Goal: Information Seeking & Learning: Find specific page/section

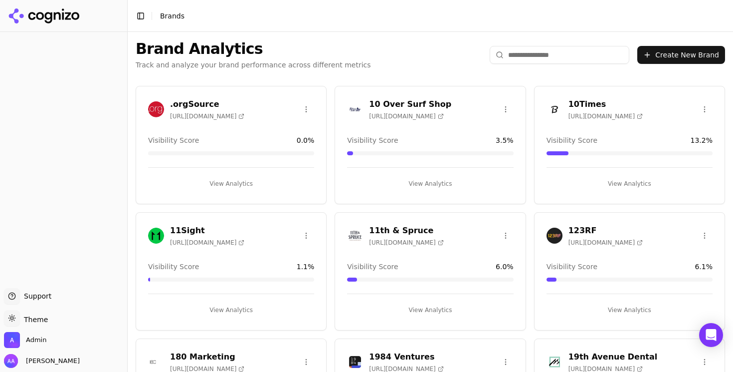
click at [615, 53] on input "search" at bounding box center [560, 55] width 140 height 18
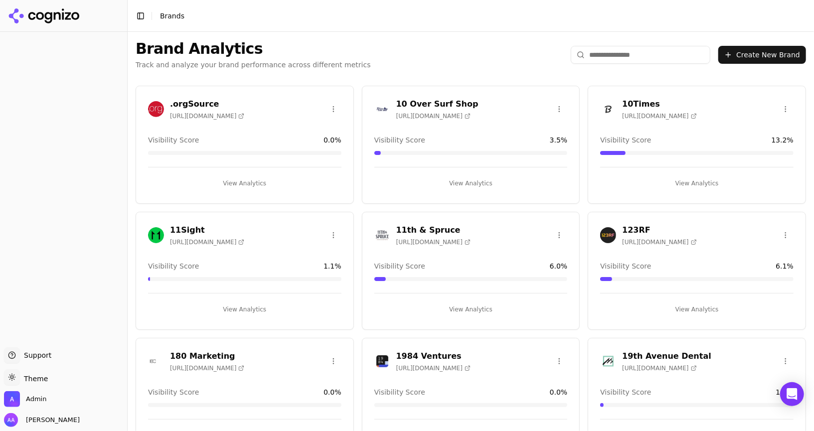
click at [603, 53] on input "search" at bounding box center [641, 55] width 140 height 18
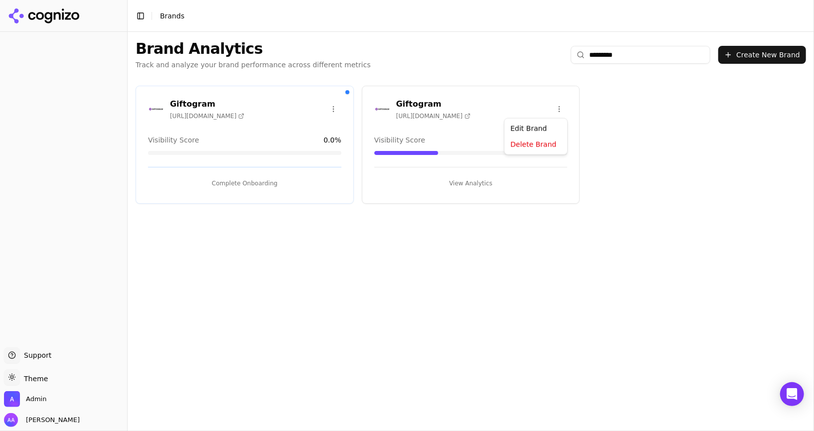
click at [559, 109] on html "Support Support Toggle theme Theme Admin [PERSON_NAME] Toggle Sidebar Brands Br…" at bounding box center [407, 215] width 814 height 431
click at [542, 146] on div "Delete Brand" at bounding box center [536, 145] width 59 height 16
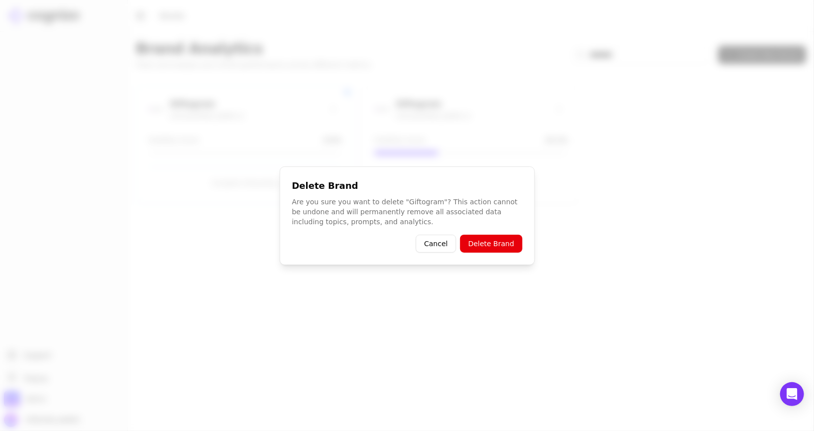
click at [508, 241] on button "Delete Brand" at bounding box center [491, 244] width 62 height 18
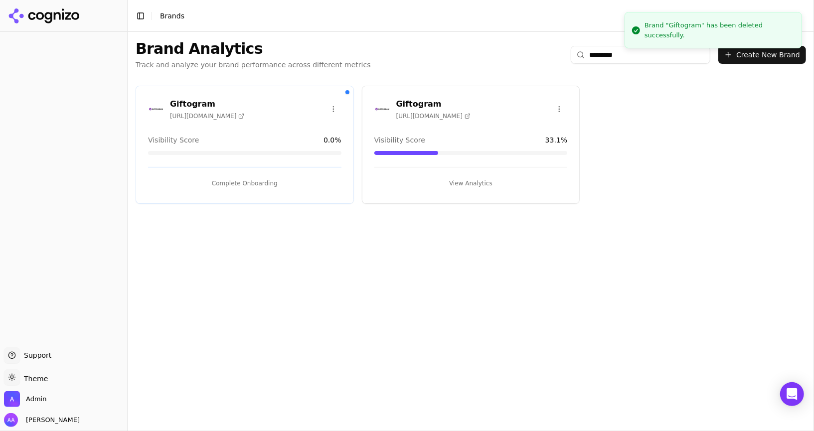
click at [596, 107] on div "Giftogram [URL][DOMAIN_NAME] Visibility Score 0.0 % Complete Onboarding Giftogr…" at bounding box center [471, 145] width 687 height 134
click at [79, 20] on icon at bounding box center [44, 15] width 72 height 15
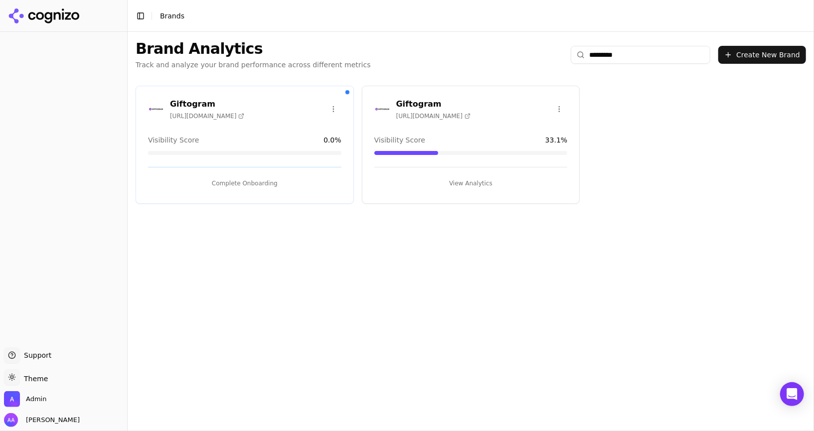
click at [60, 14] on icon at bounding box center [57, 15] width 7 height 7
click at [628, 50] on input "*********" at bounding box center [641, 55] width 140 height 18
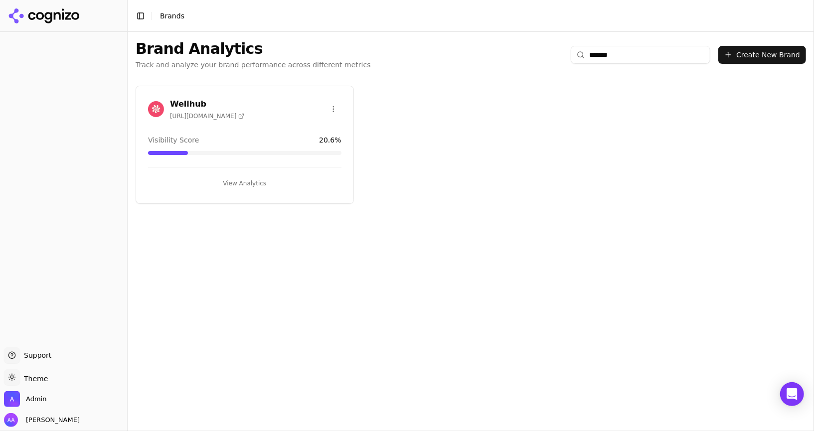
type input "*******"
click at [152, 100] on div "Wellhub [URL][DOMAIN_NAME]" at bounding box center [196, 109] width 96 height 22
click at [154, 112] on img at bounding box center [156, 109] width 16 height 16
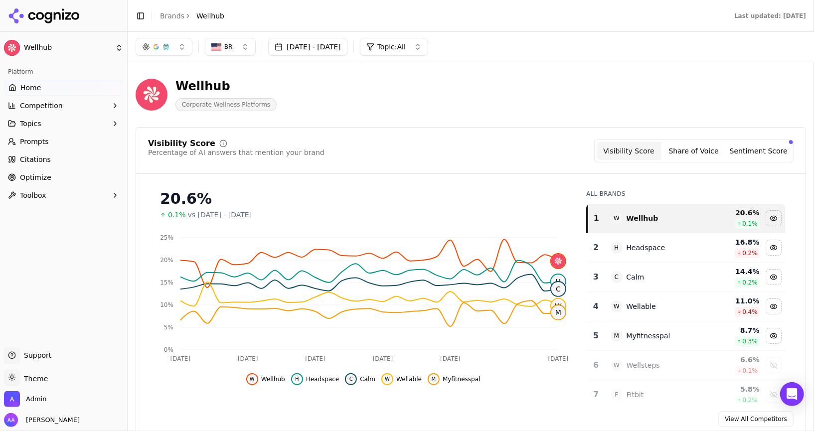
click at [68, 166] on link "Citations" at bounding box center [63, 160] width 119 height 16
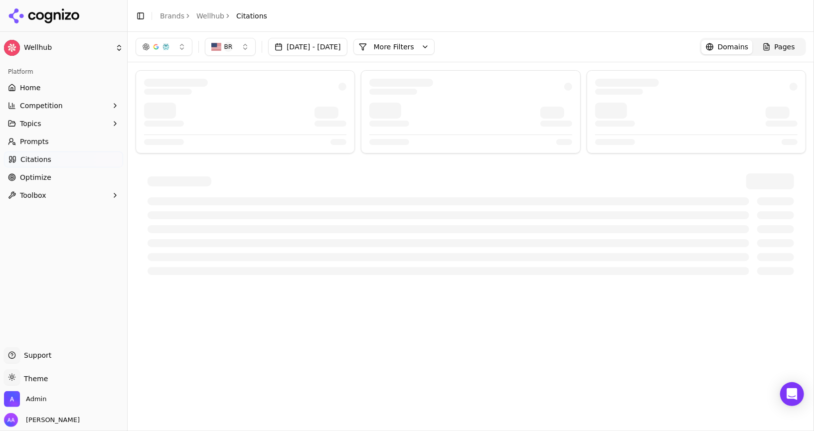
click at [424, 44] on button "More Filters" at bounding box center [394, 47] width 81 height 16
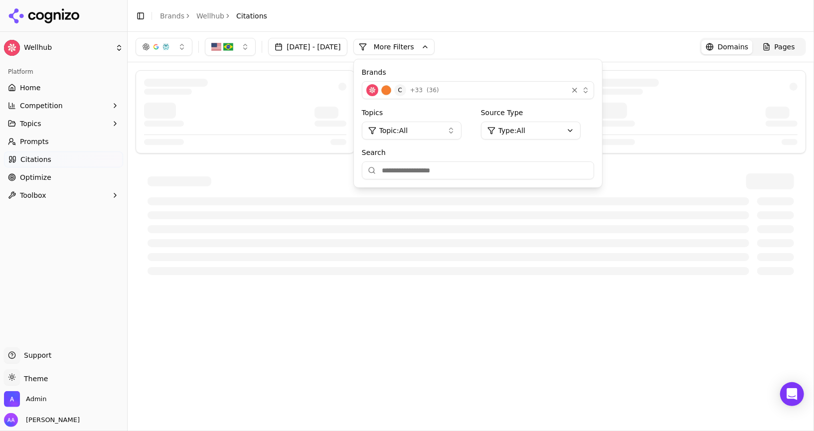
click at [518, 89] on div "C + 33 ( 36 )" at bounding box center [465, 90] width 197 height 12
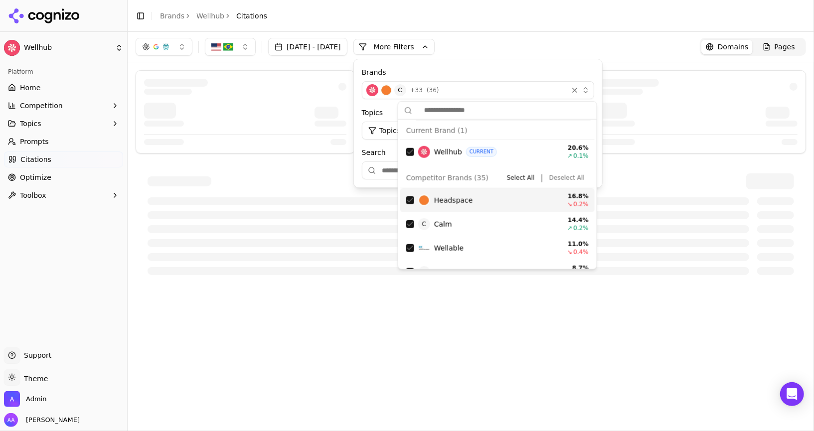
click at [566, 176] on button "Deselect All" at bounding box center [567, 178] width 43 height 12
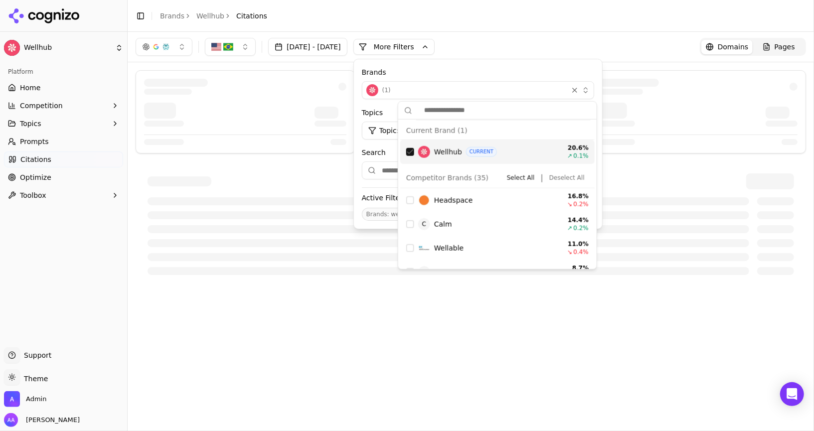
click at [409, 149] on div "Suggestions" at bounding box center [410, 152] width 8 height 8
click at [523, 35] on div "[DATE] - [DATE] More More Filters Brands Select brands... Topics Topic: All Sou…" at bounding box center [471, 47] width 687 height 30
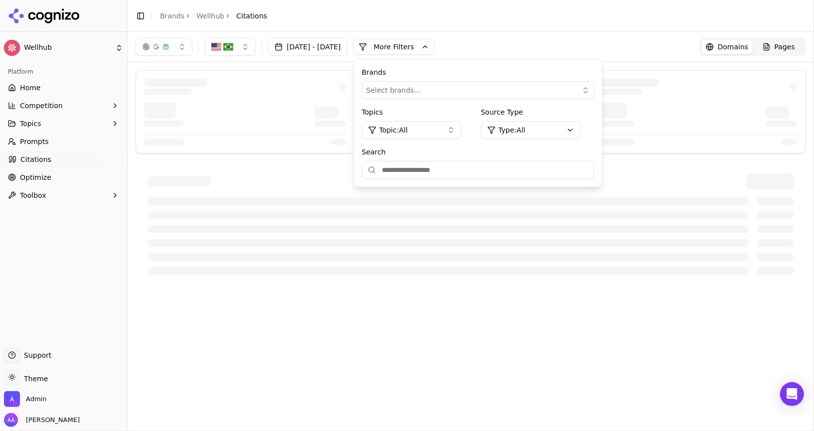
click at [523, 35] on div "[DATE] - [DATE] More More Filters Brands Select brands... Topics Topic: All Sou…" at bounding box center [471, 47] width 687 height 30
click at [435, 46] on button "More Filters" at bounding box center [394, 47] width 81 height 16
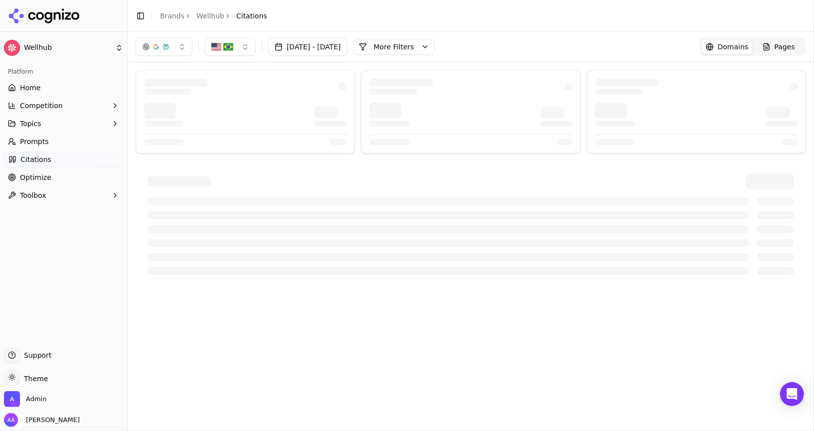
click at [235, 57] on div "[DATE] - [DATE] More More Filters Domains Pages" at bounding box center [471, 47] width 687 height 30
click at [238, 51] on button "button" at bounding box center [230, 47] width 51 height 18
click at [233, 104] on span "[GEOGRAPHIC_DATA]" at bounding box center [259, 102] width 73 height 10
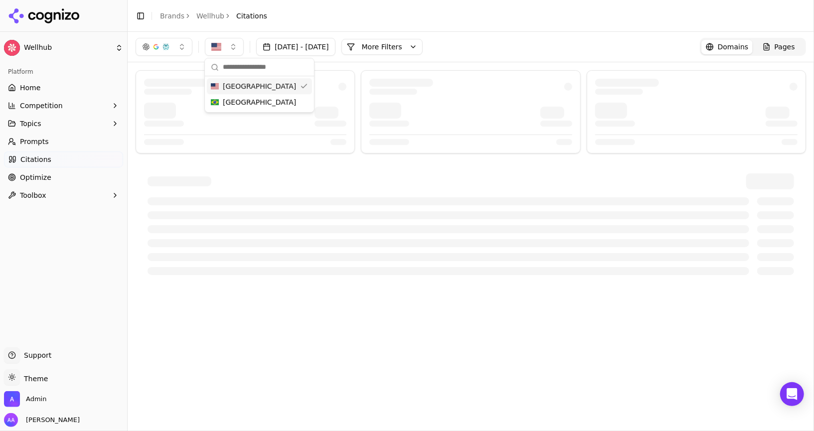
click at [527, 45] on div "[DATE] - [DATE] More More Filters Domains Pages" at bounding box center [471, 47] width 671 height 18
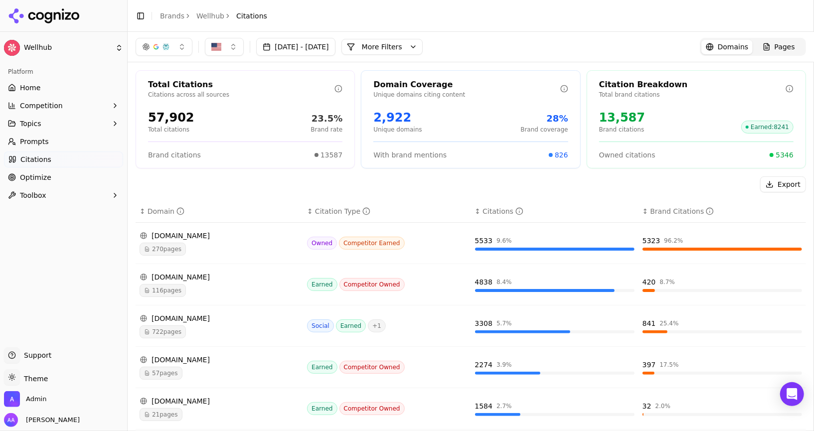
click at [189, 291] on div "116 pages" at bounding box center [220, 290] width 160 height 13
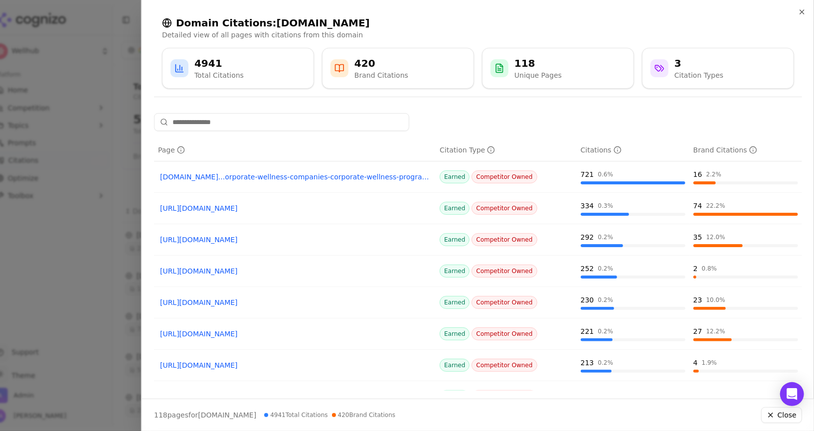
click at [269, 124] on input at bounding box center [281, 122] width 255 height 18
click at [70, 230] on div at bounding box center [407, 215] width 814 height 431
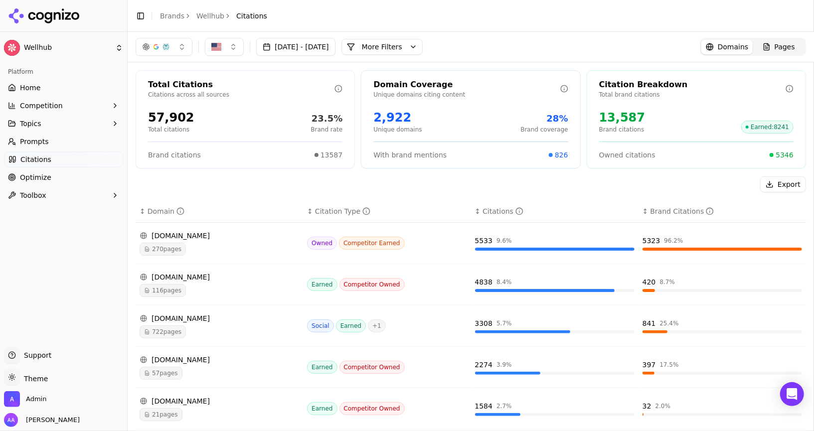
click at [775, 44] on div "Pages" at bounding box center [779, 47] width 32 height 10
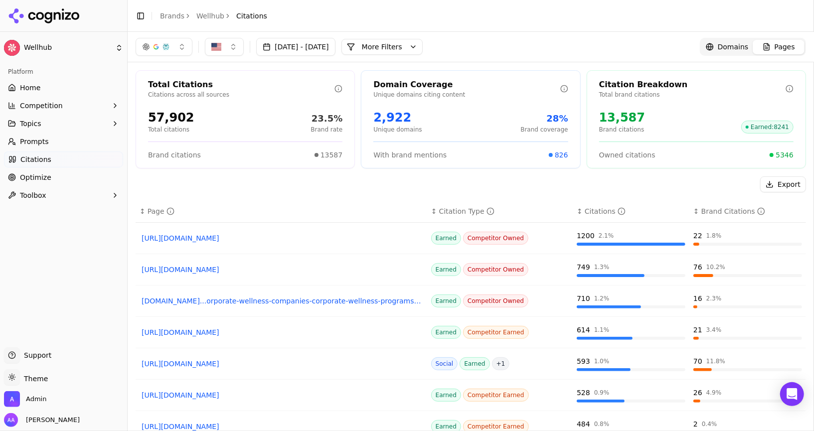
click at [423, 45] on button "More Filters" at bounding box center [382, 47] width 81 height 16
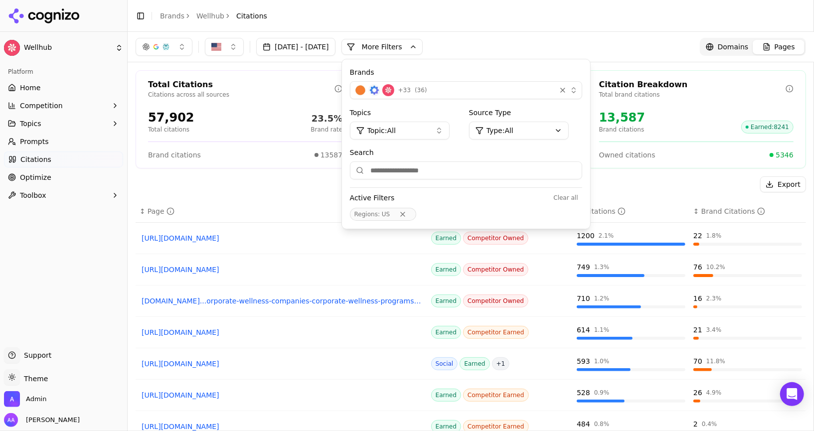
click at [482, 94] on div "+ 33 ( 36 )" at bounding box center [453, 90] width 197 height 12
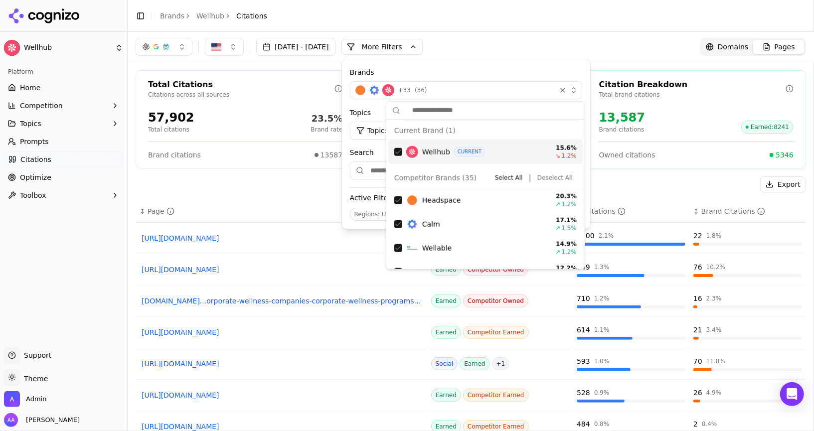
click at [557, 176] on button "Deselect All" at bounding box center [555, 178] width 43 height 12
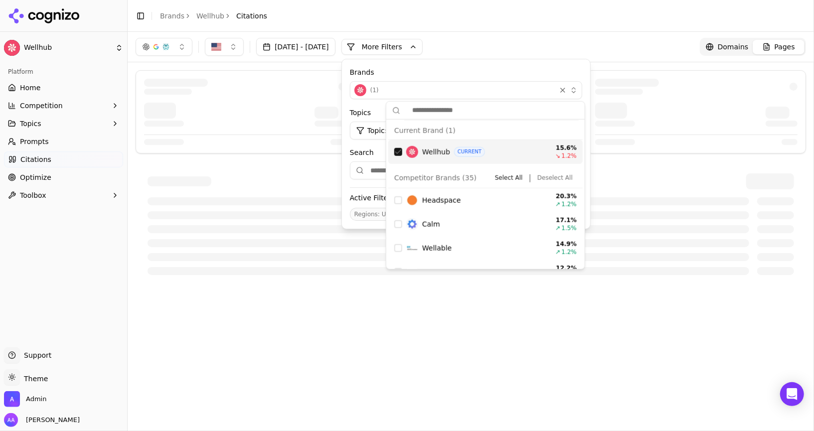
click at [396, 153] on div "Suggestions" at bounding box center [398, 152] width 8 height 8
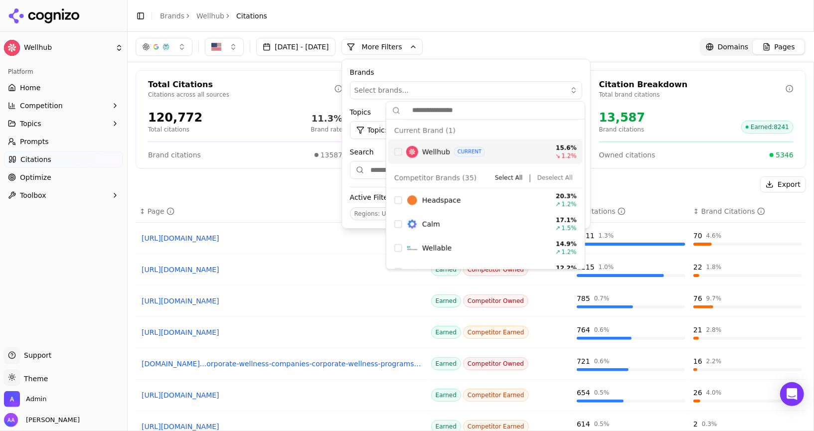
click at [497, 62] on div "Brands Select brands... Topics Topic: All Source Type Type: All Search Active F…" at bounding box center [466, 143] width 248 height 169
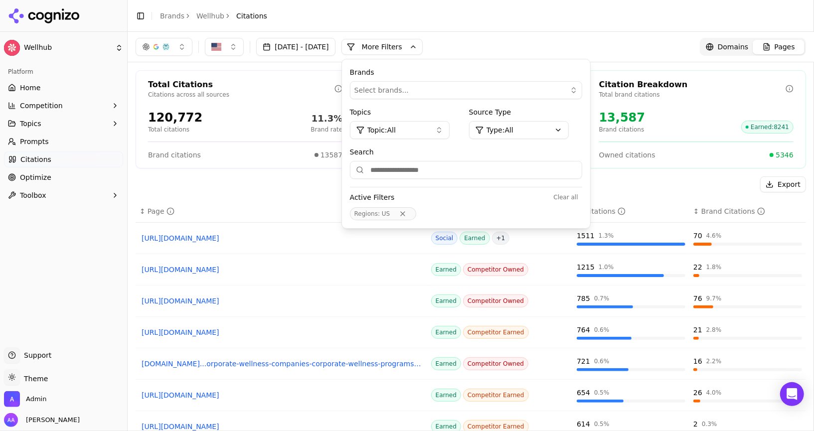
click at [497, 172] on input "Search" at bounding box center [466, 170] width 232 height 18
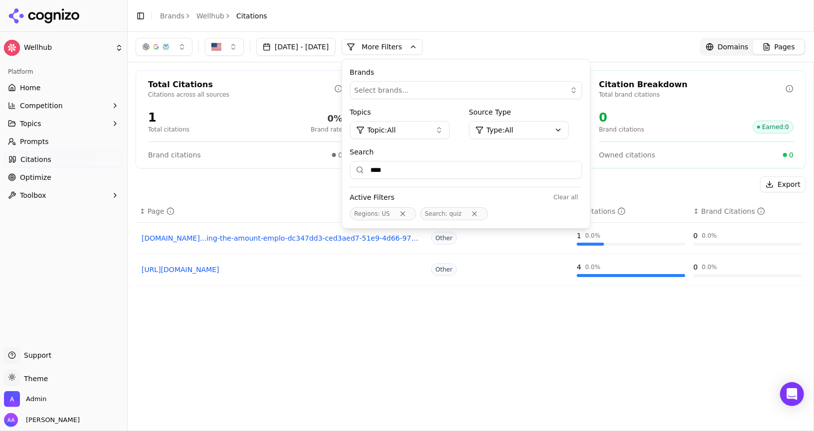
type input "****"
click at [275, 192] on div "Export ↕ Page ↕ Citation Type ↕ Citations ↕ Brand Citations [DOMAIN_NAME]...ing…" at bounding box center [471, 316] width 671 height 279
click at [425, 171] on input "****" at bounding box center [466, 170] width 232 height 18
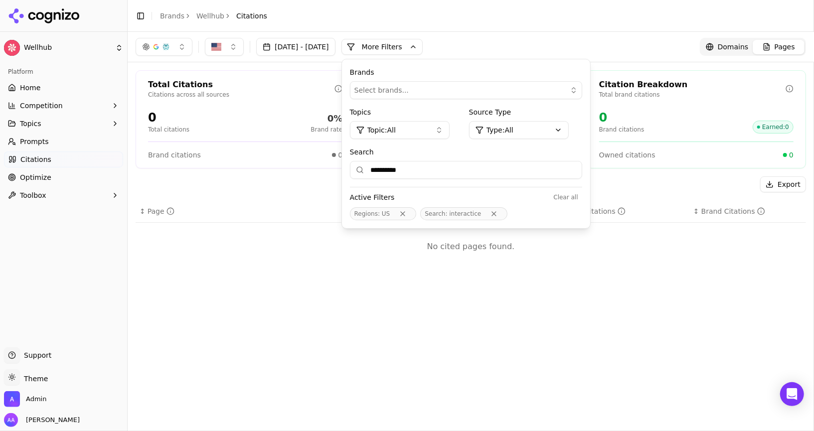
type input "**********"
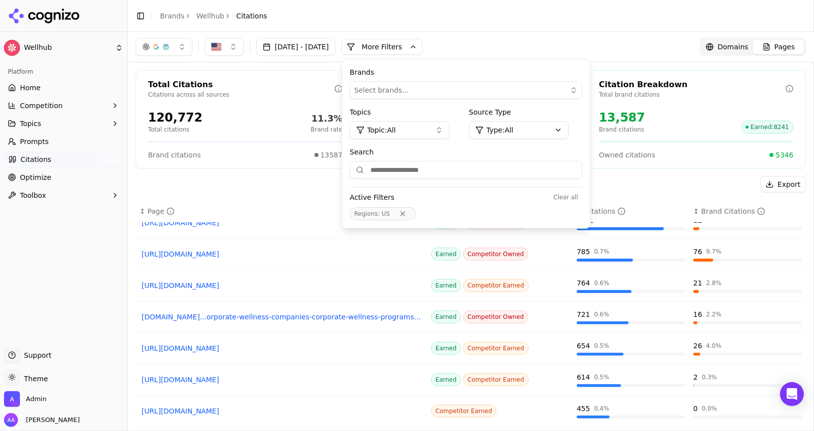
scroll to position [53, 0]
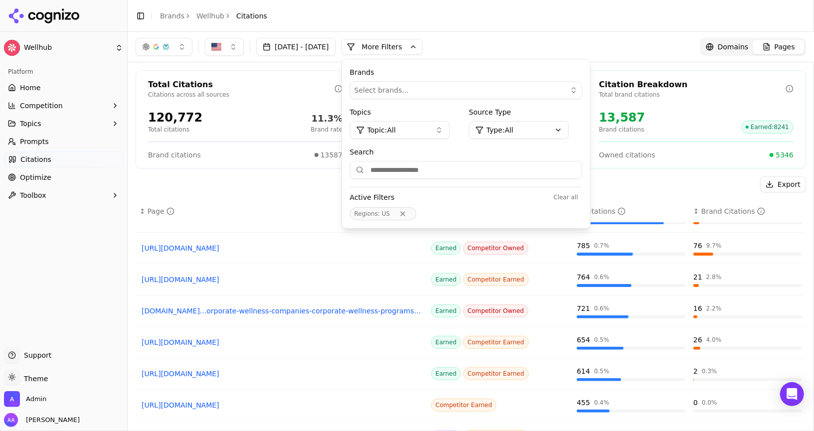
click at [293, 277] on link "[URL][DOMAIN_NAME]" at bounding box center [282, 280] width 280 height 10
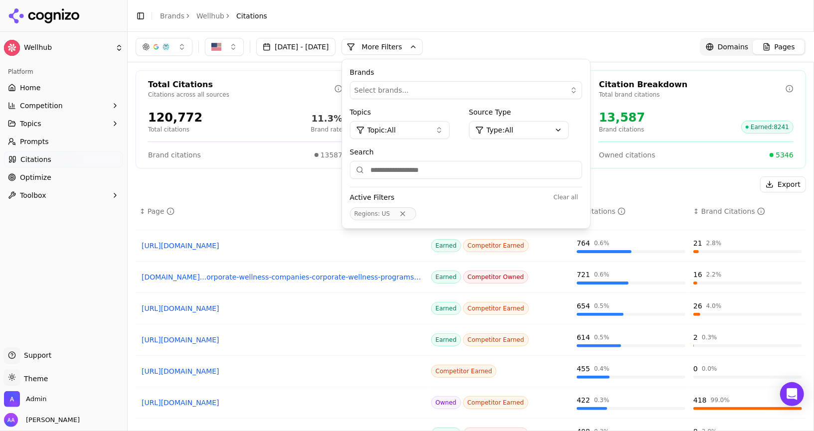
scroll to position [46, 0]
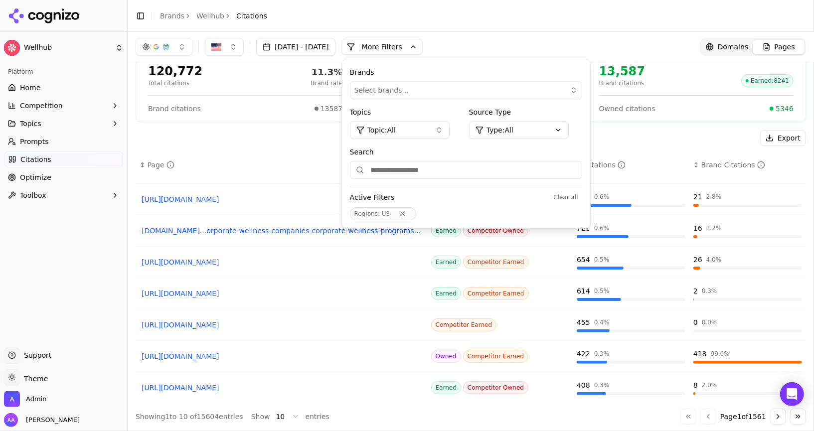
click at [321, 146] on div "Export ↕ Page ↕ Citation Type ↕ Citations ↕ Brand Citations [URL][DOMAIN_NAME] …" at bounding box center [471, 277] width 671 height 295
